Goal: Task Accomplishment & Management: Use online tool/utility

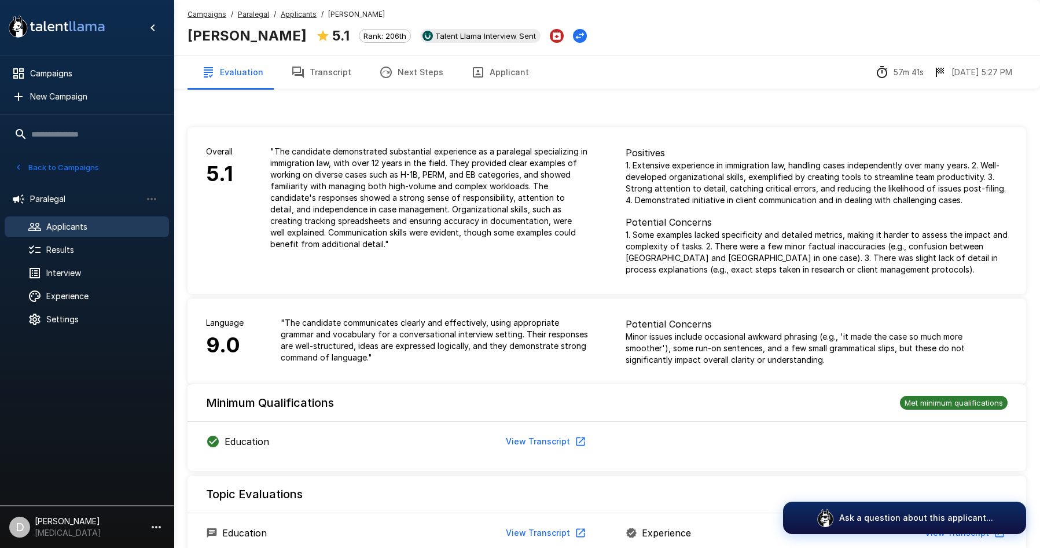
scroll to position [722, 0]
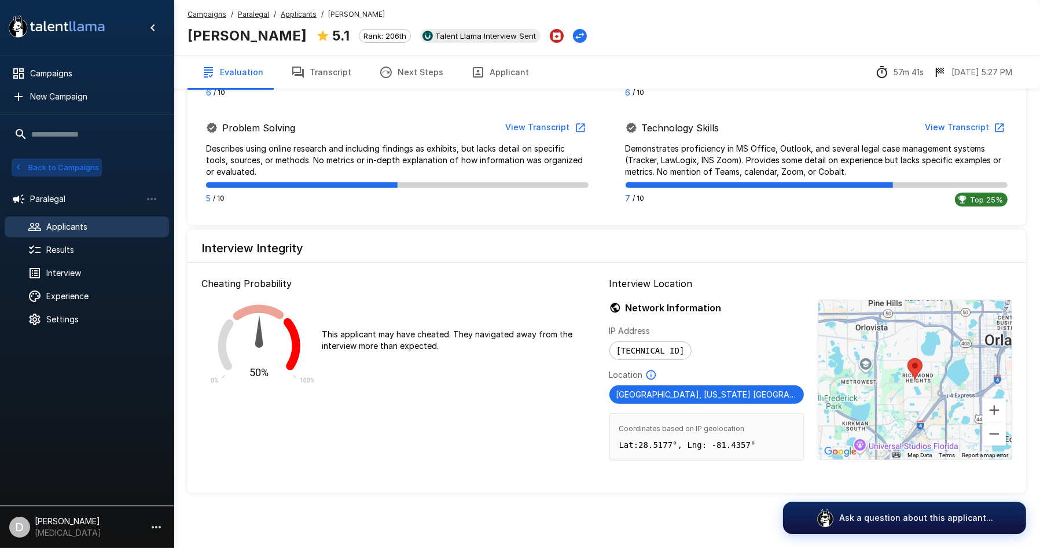
click at [27, 164] on button "Back to Campaigns" at bounding box center [57, 168] width 90 height 18
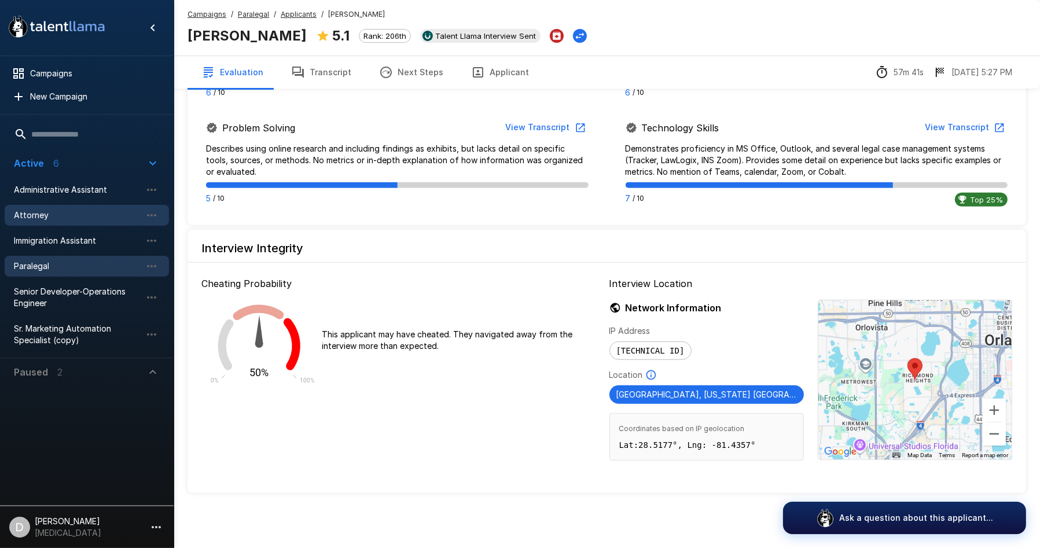
click at [38, 216] on span "Attorney" at bounding box center [77, 215] width 127 height 12
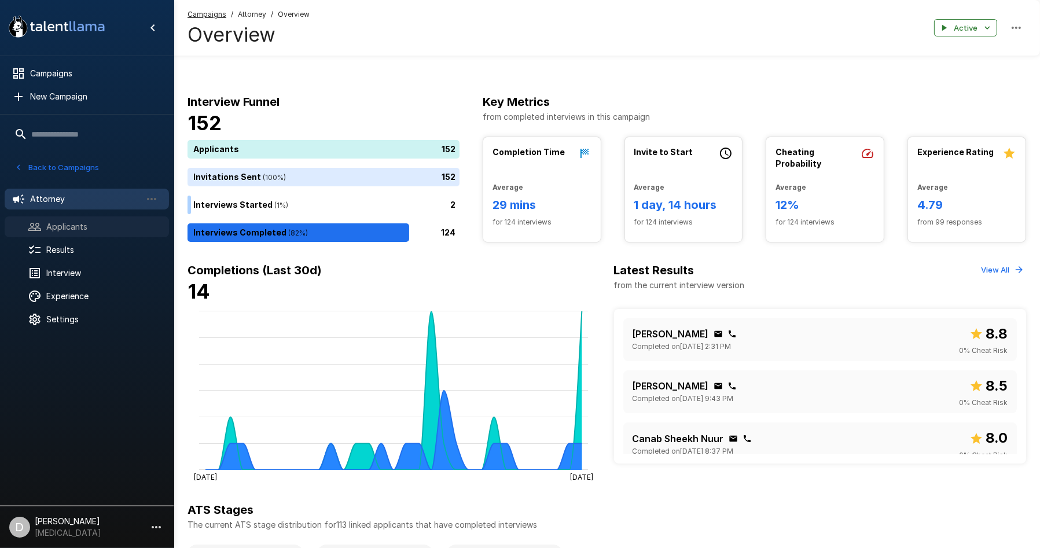
click at [80, 223] on span "Applicants" at bounding box center [102, 227] width 113 height 12
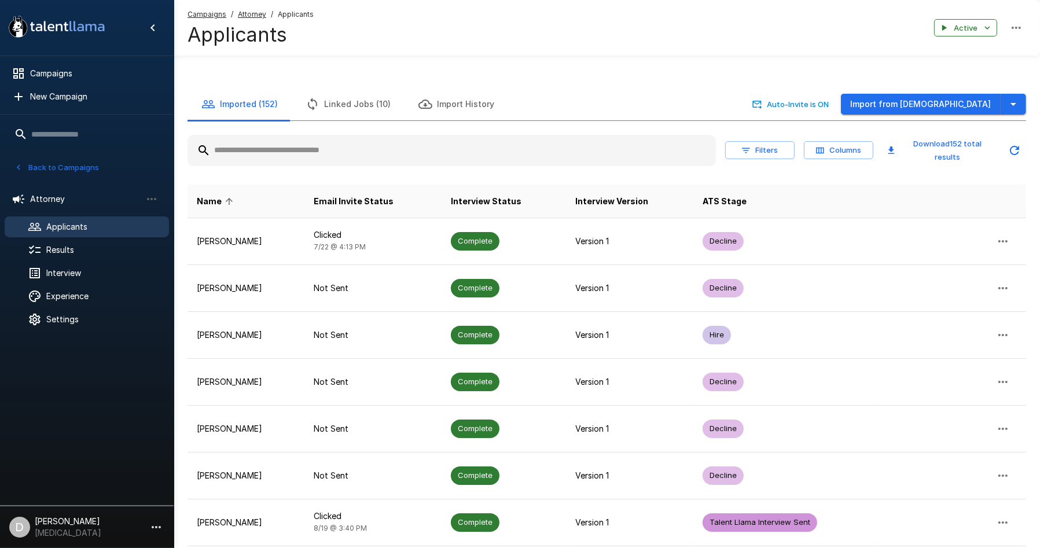
click at [305, 145] on input "text" at bounding box center [451, 150] width 528 height 21
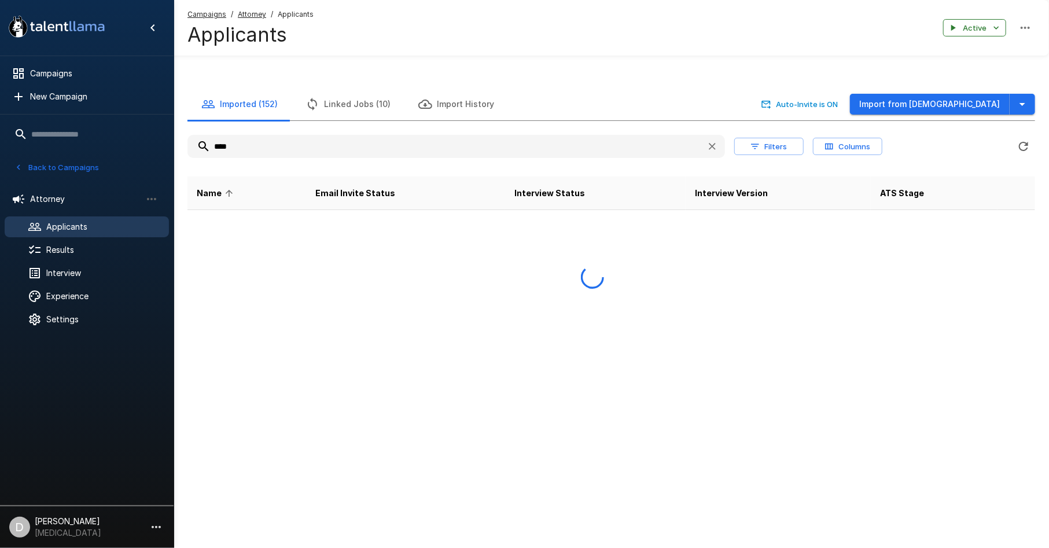
type input "****"
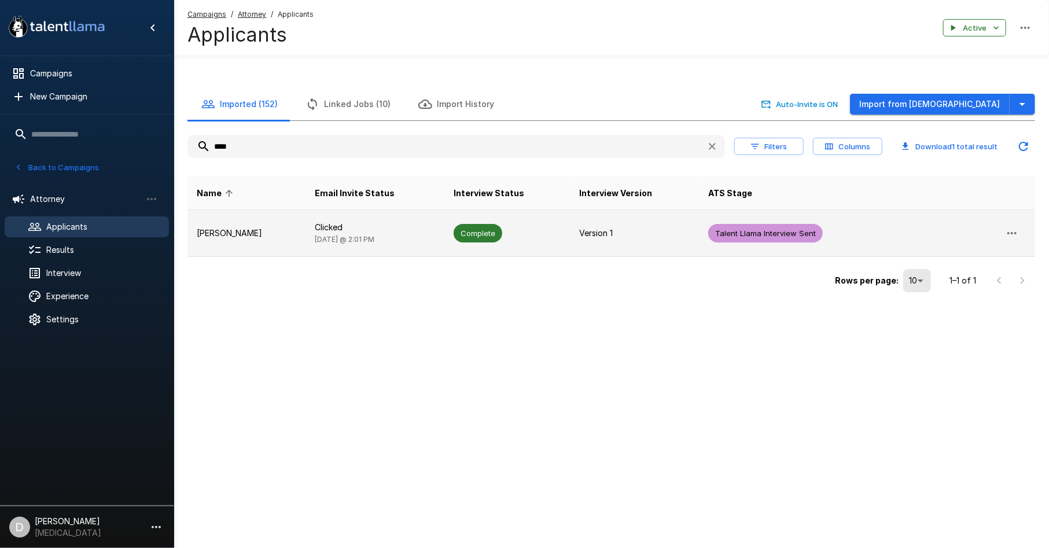
click at [261, 230] on p "[PERSON_NAME]" at bounding box center [247, 233] width 100 height 12
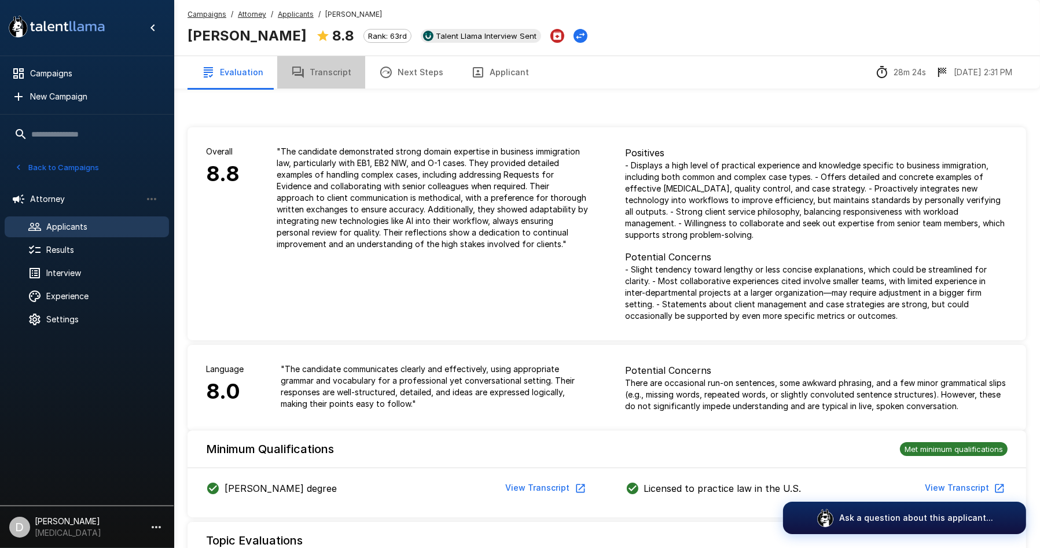
click at [325, 69] on button "Transcript" at bounding box center [321, 72] width 88 height 32
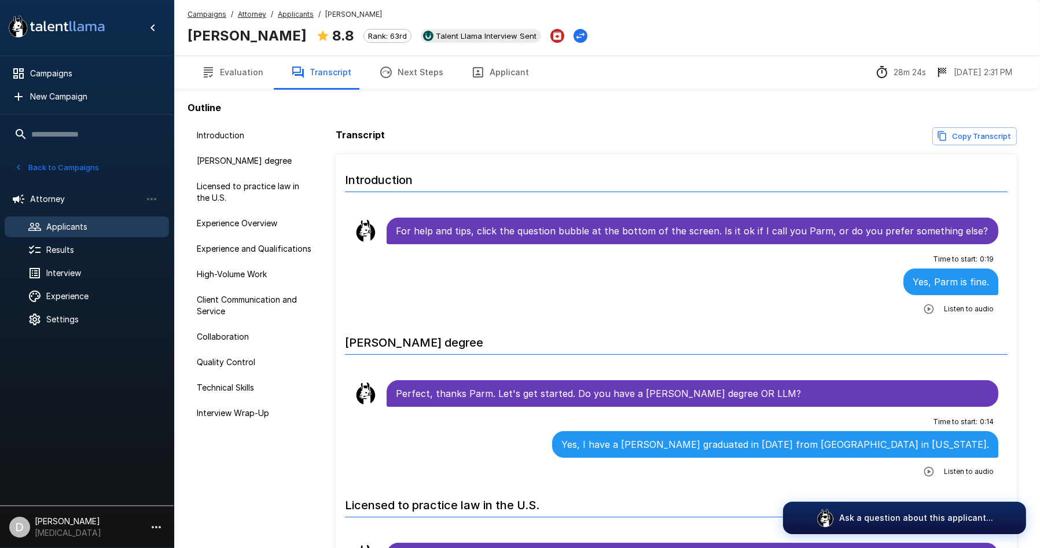
click at [226, 72] on button "Evaluation" at bounding box center [232, 72] width 90 height 32
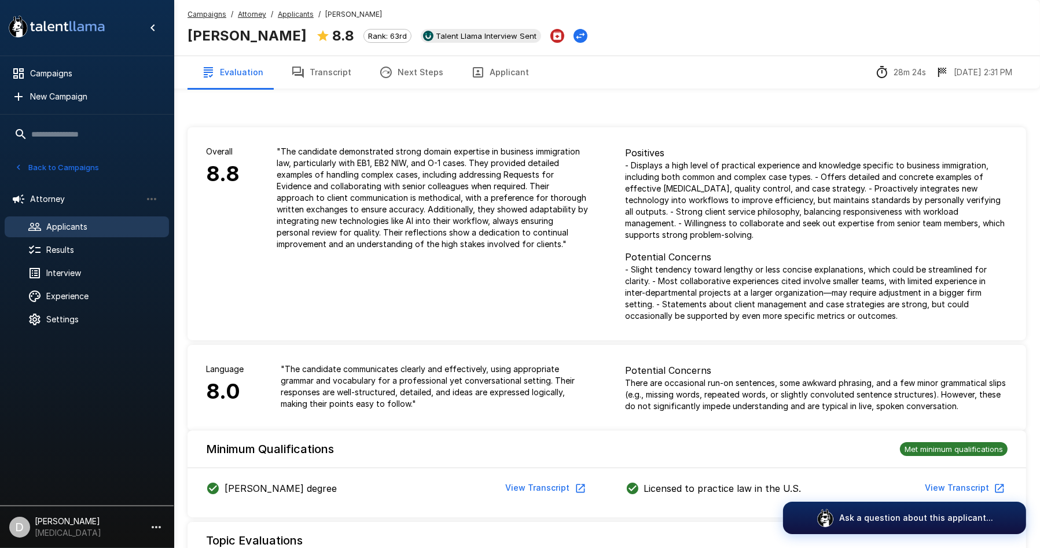
click at [52, 164] on button "Back to Campaigns" at bounding box center [57, 168] width 90 height 18
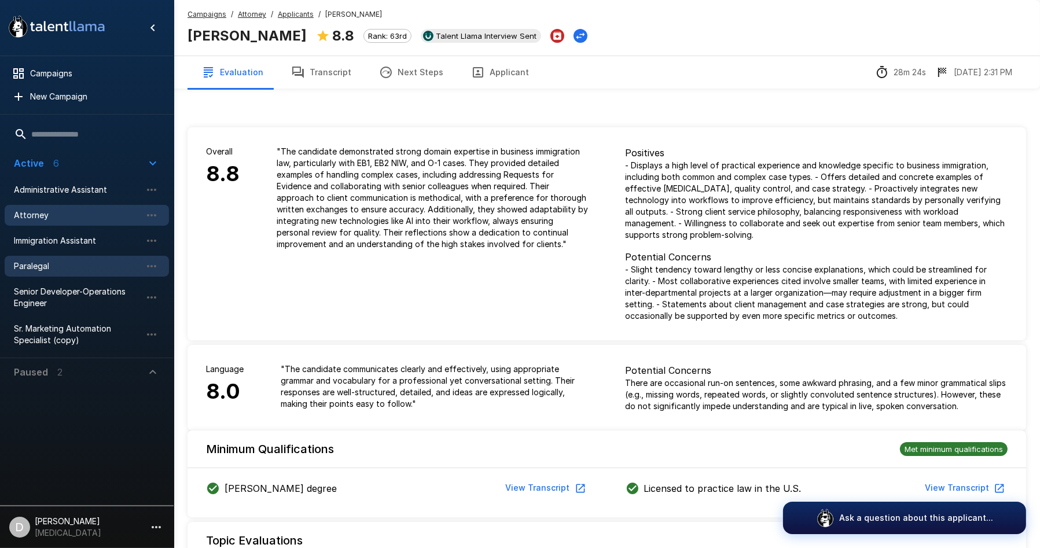
click at [89, 267] on span "Paralegal" at bounding box center [77, 266] width 127 height 12
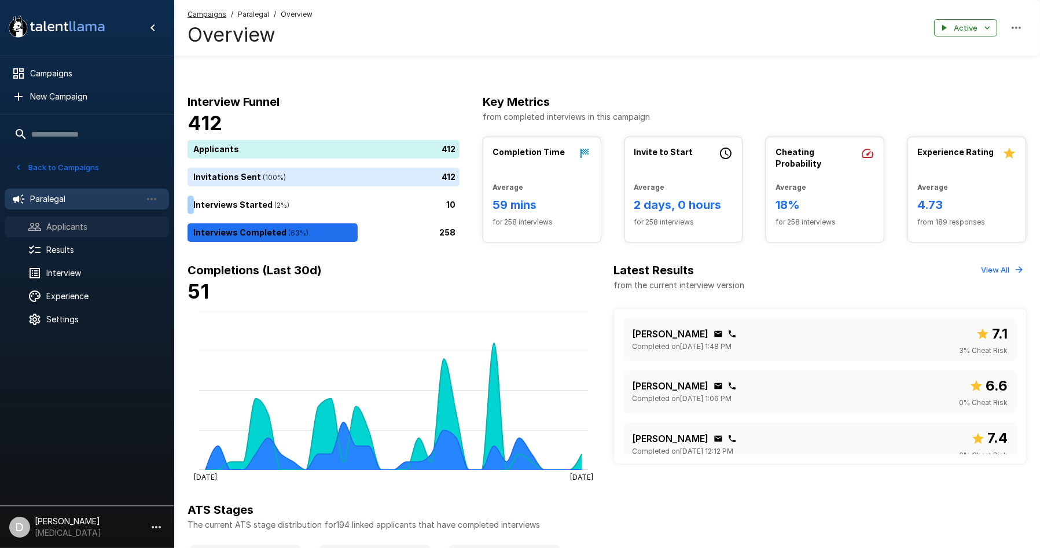
click at [58, 223] on span "Applicants" at bounding box center [102, 227] width 113 height 12
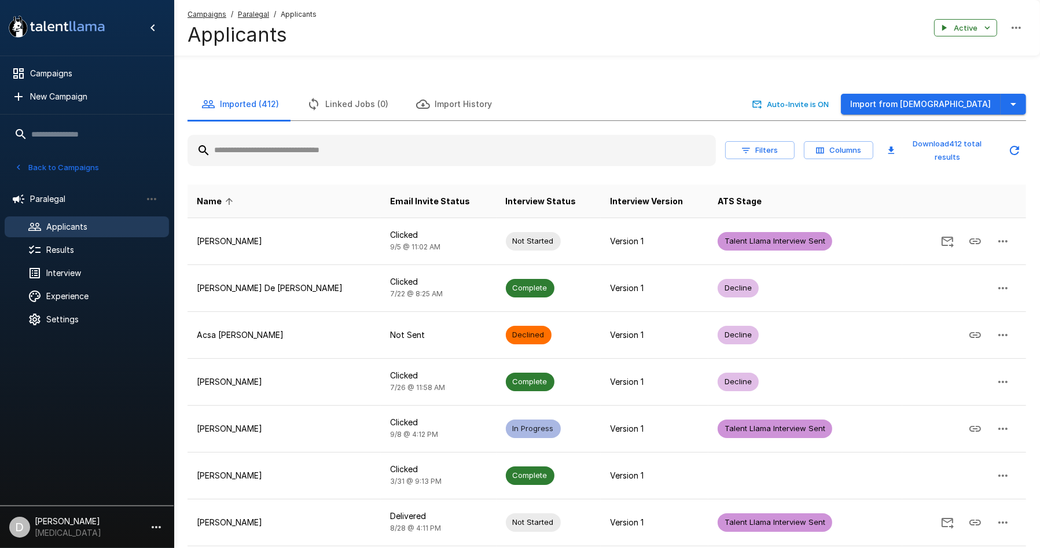
click at [270, 159] on input "text" at bounding box center [451, 150] width 528 height 21
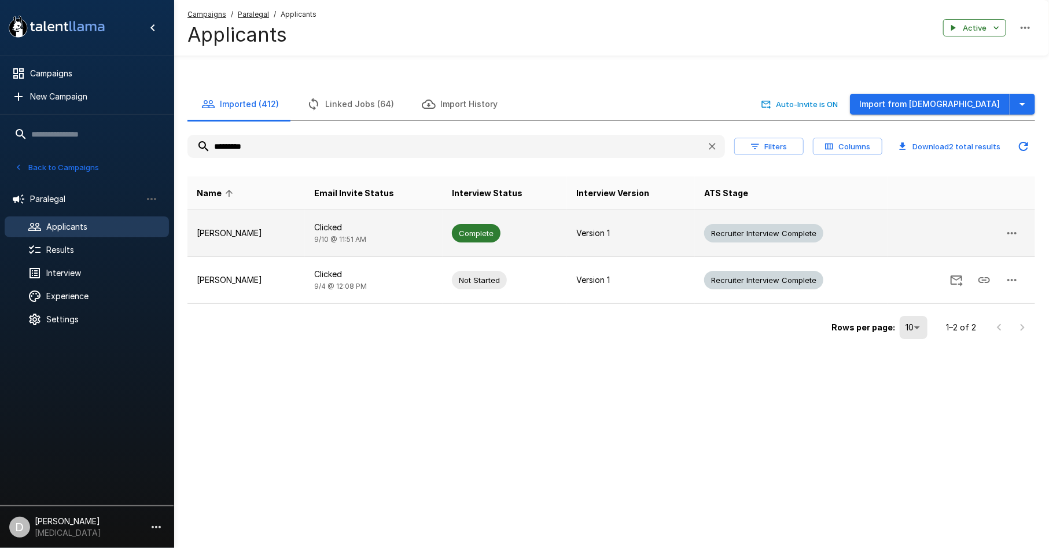
type input "*********"
click at [289, 241] on td "[PERSON_NAME]" at bounding box center [245, 233] width 117 height 47
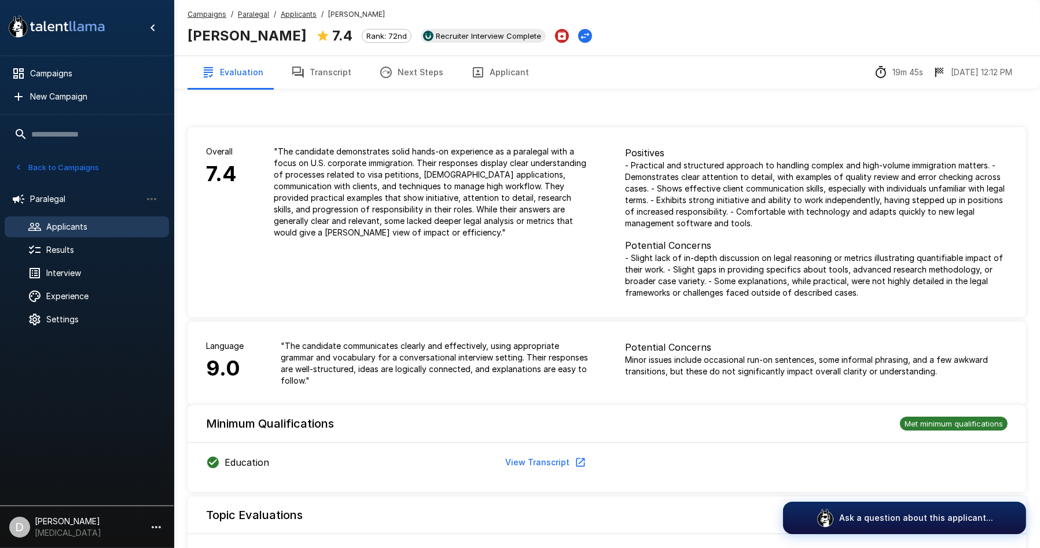
click at [302, 79] on button "Transcript" at bounding box center [321, 72] width 88 height 32
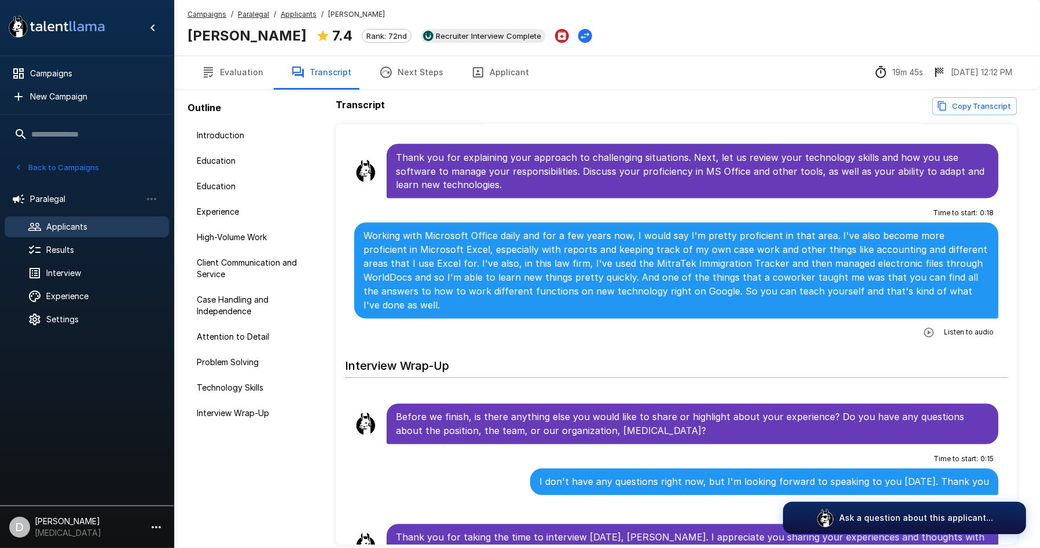
scroll to position [82, 0]
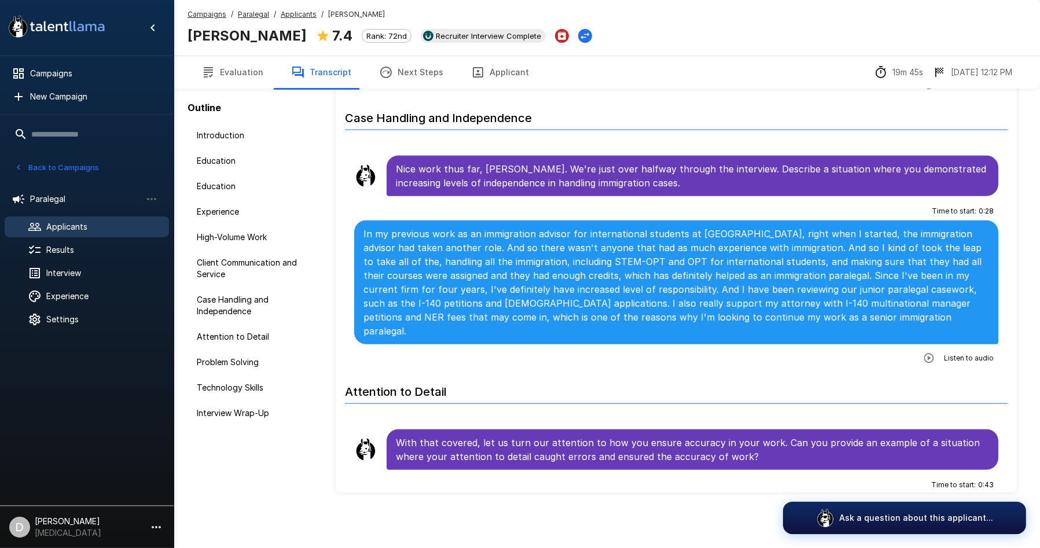
scroll to position [1516, 0]
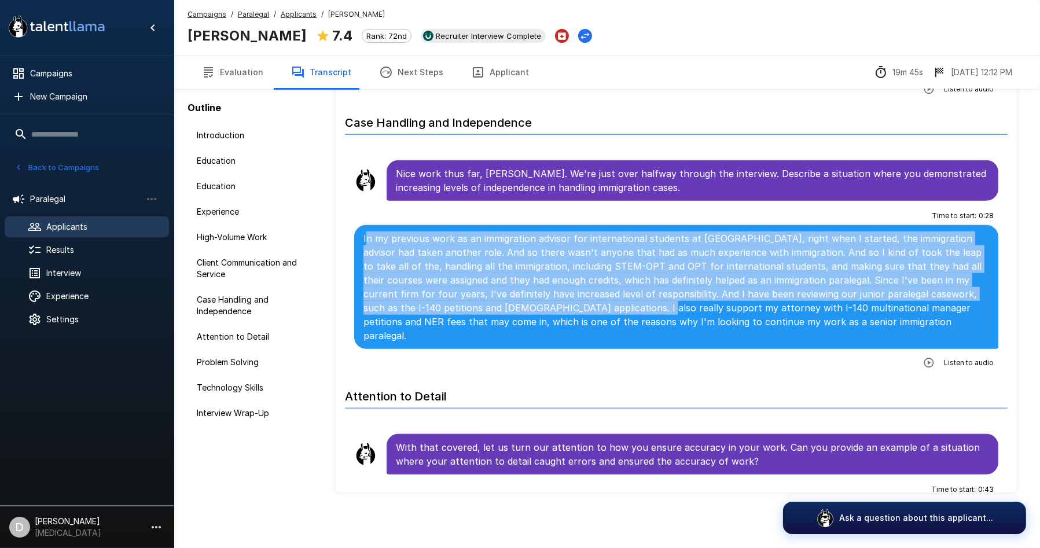
drag, startPoint x: 367, startPoint y: 240, endPoint x: 555, endPoint y: 308, distance: 199.9
click at [555, 308] on p "In my previous work as an immigration advisor for international students at [GE…" at bounding box center [676, 286] width 626 height 111
click at [676, 253] on p "In my previous work as an immigration advisor for international students at [GE…" at bounding box center [676, 286] width 626 height 111
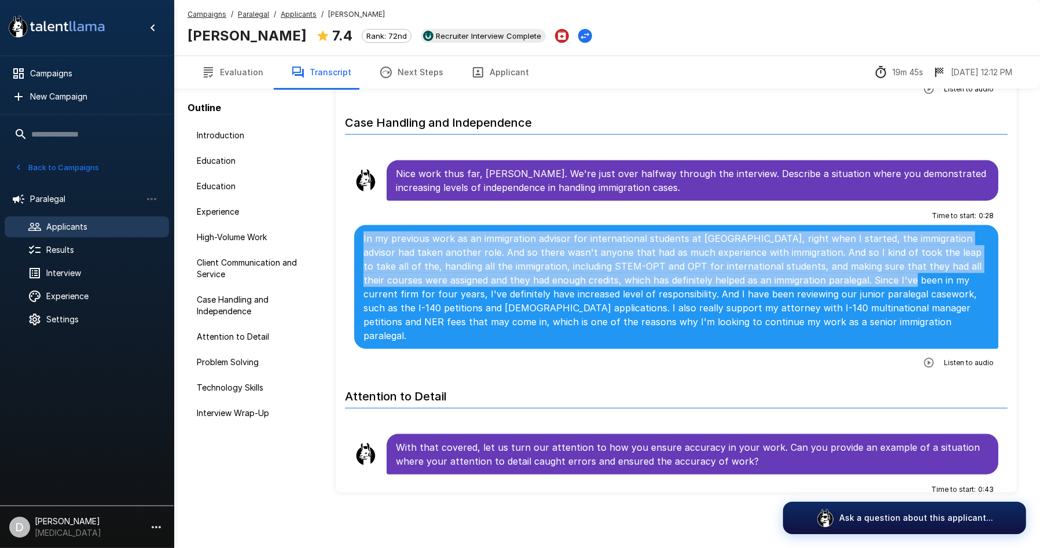
drag, startPoint x: 358, startPoint y: 235, endPoint x: 844, endPoint y: 284, distance: 488.5
click at [844, 284] on div "In my previous work as an immigration advisor for international students at [GE…" at bounding box center [676, 287] width 644 height 124
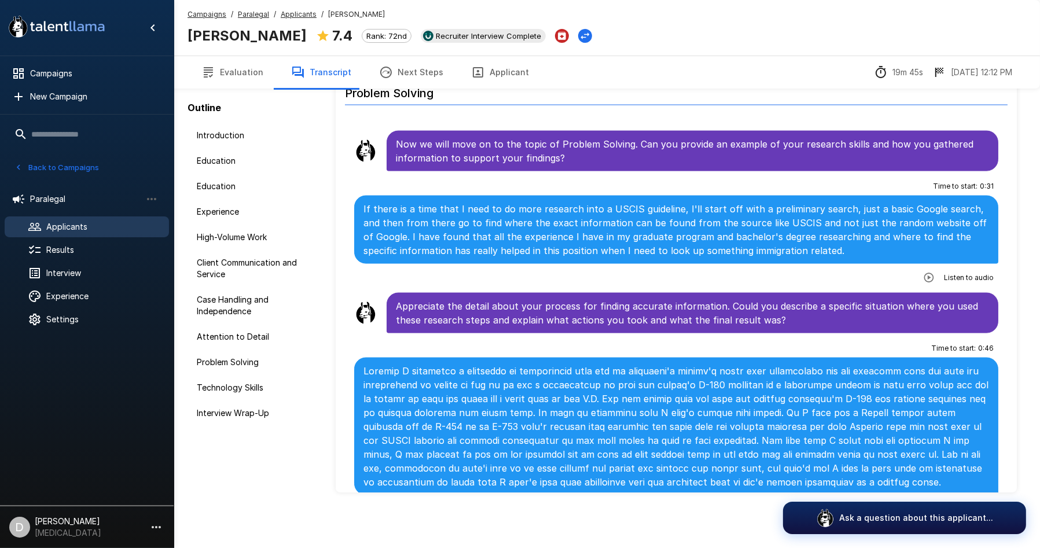
scroll to position [2158, 0]
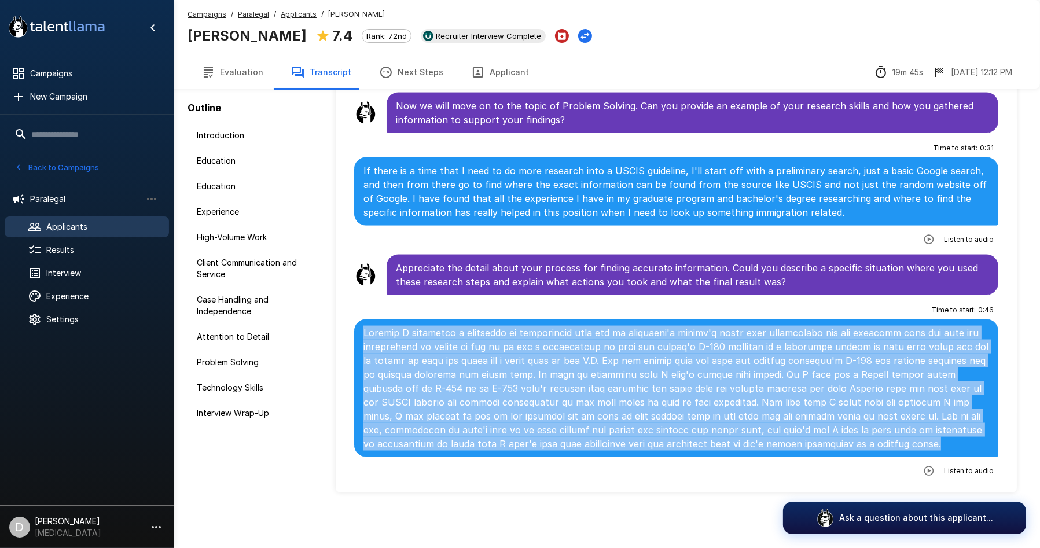
drag, startPoint x: 364, startPoint y: 319, endPoint x: 945, endPoint y: 435, distance: 592.4
click at [945, 435] on p at bounding box center [676, 388] width 626 height 125
click at [637, 409] on p at bounding box center [676, 388] width 626 height 125
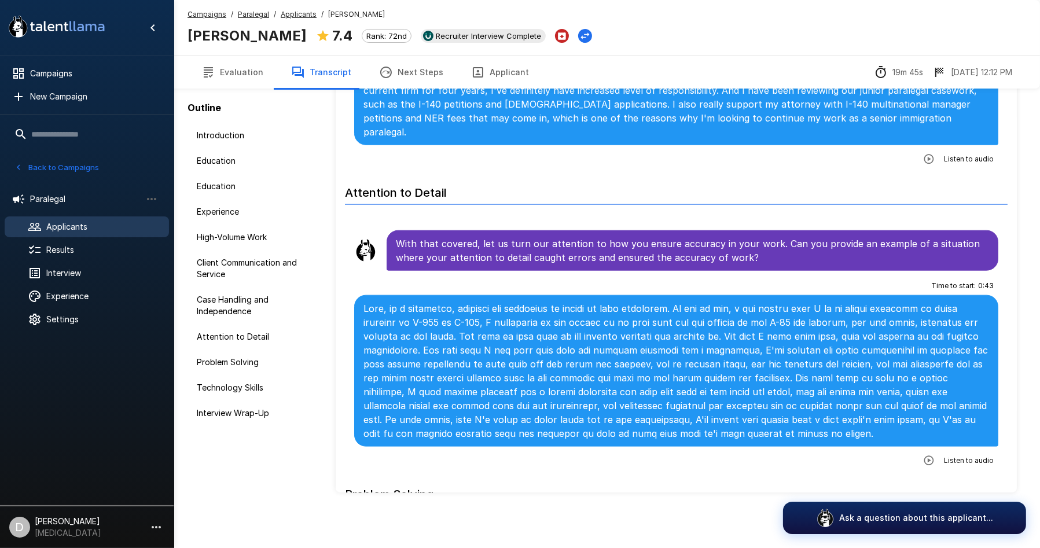
scroll to position [1451, 0]
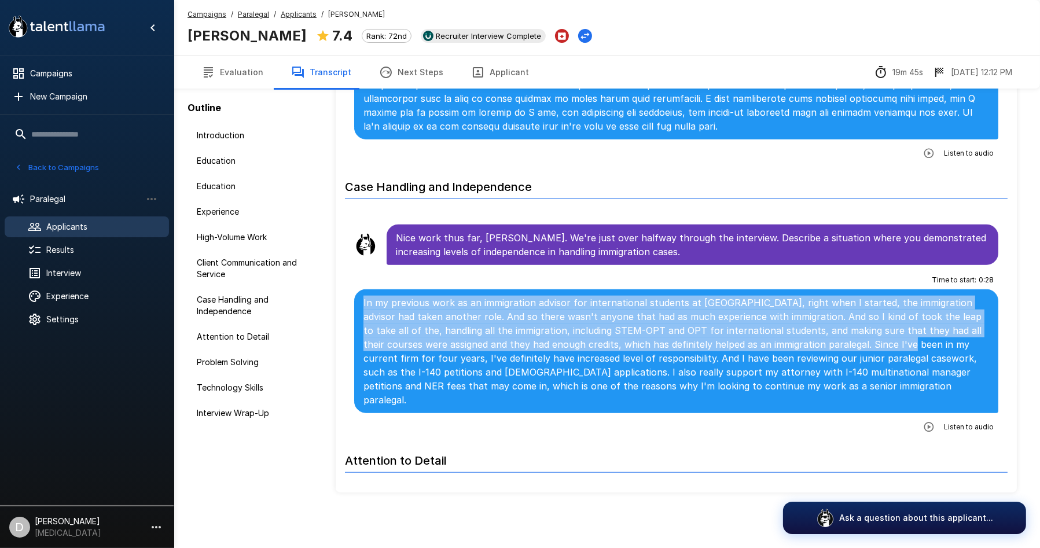
drag, startPoint x: 357, startPoint y: 304, endPoint x: 846, endPoint y: 346, distance: 490.8
click at [846, 346] on div "In my previous work as an immigration advisor for international students at [GE…" at bounding box center [676, 351] width 644 height 124
copy p "In my previous work as an immigration advisor for international students at [GE…"
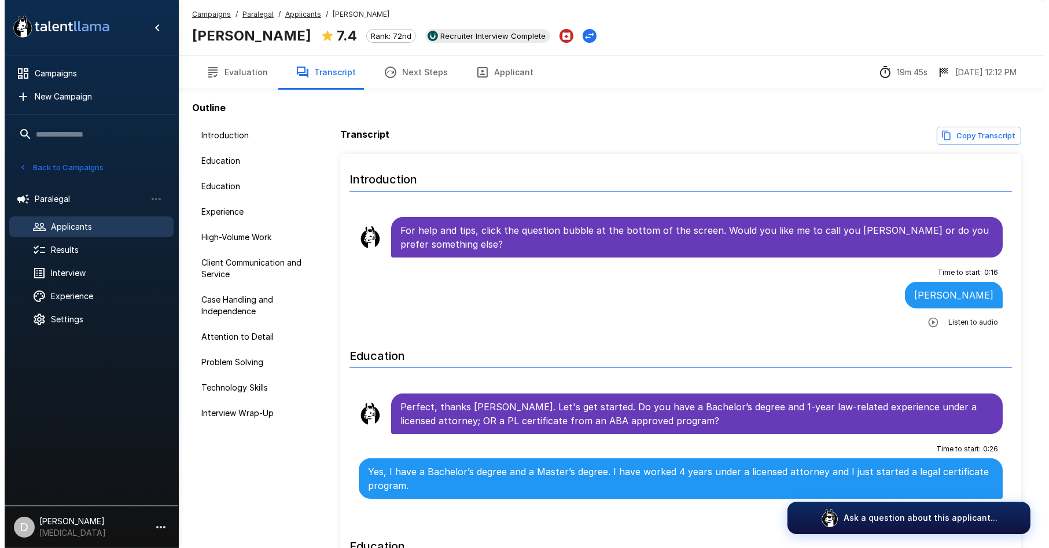
scroll to position [0, 0]
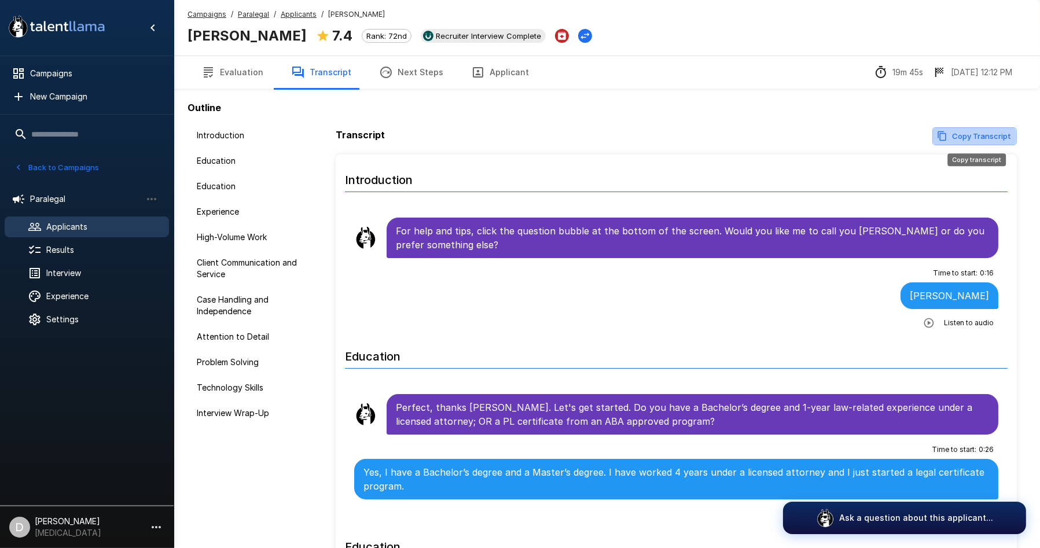
click at [959, 137] on button "Copy Transcript" at bounding box center [974, 136] width 84 height 18
click at [240, 79] on button "Evaluation" at bounding box center [232, 72] width 90 height 32
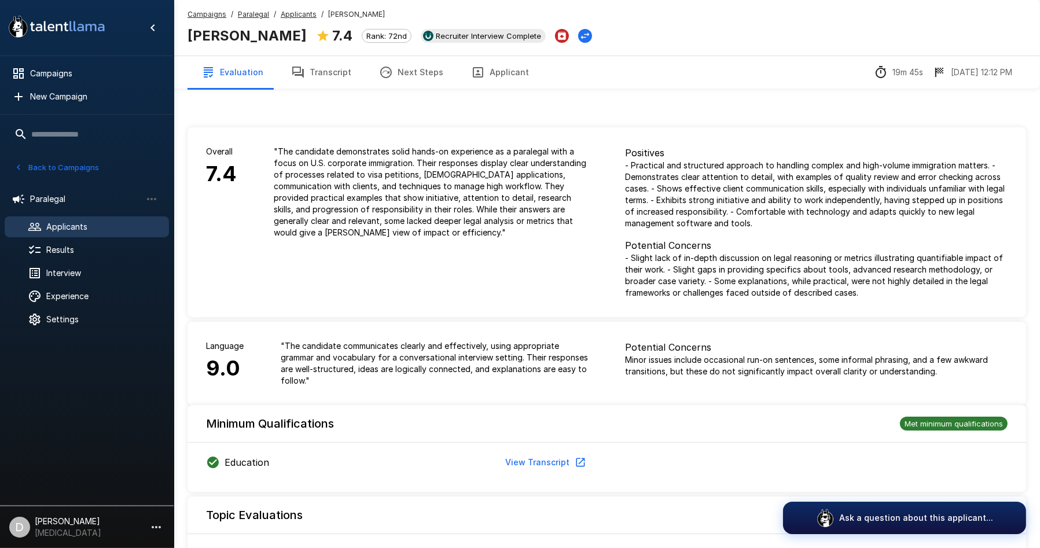
click at [410, 79] on button "Next Steps" at bounding box center [411, 72] width 92 height 32
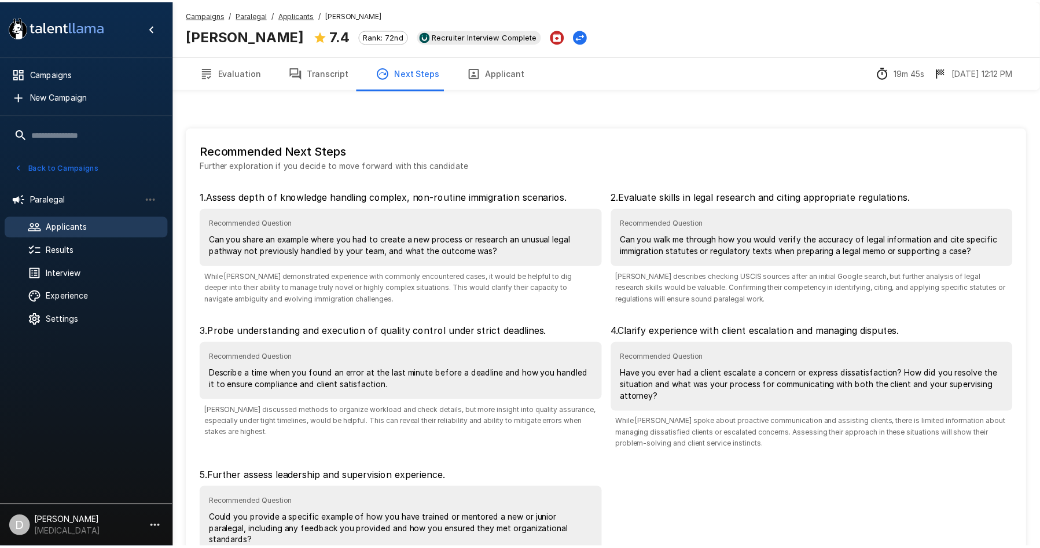
scroll to position [94, 0]
